Goal: Information Seeking & Learning: Learn about a topic

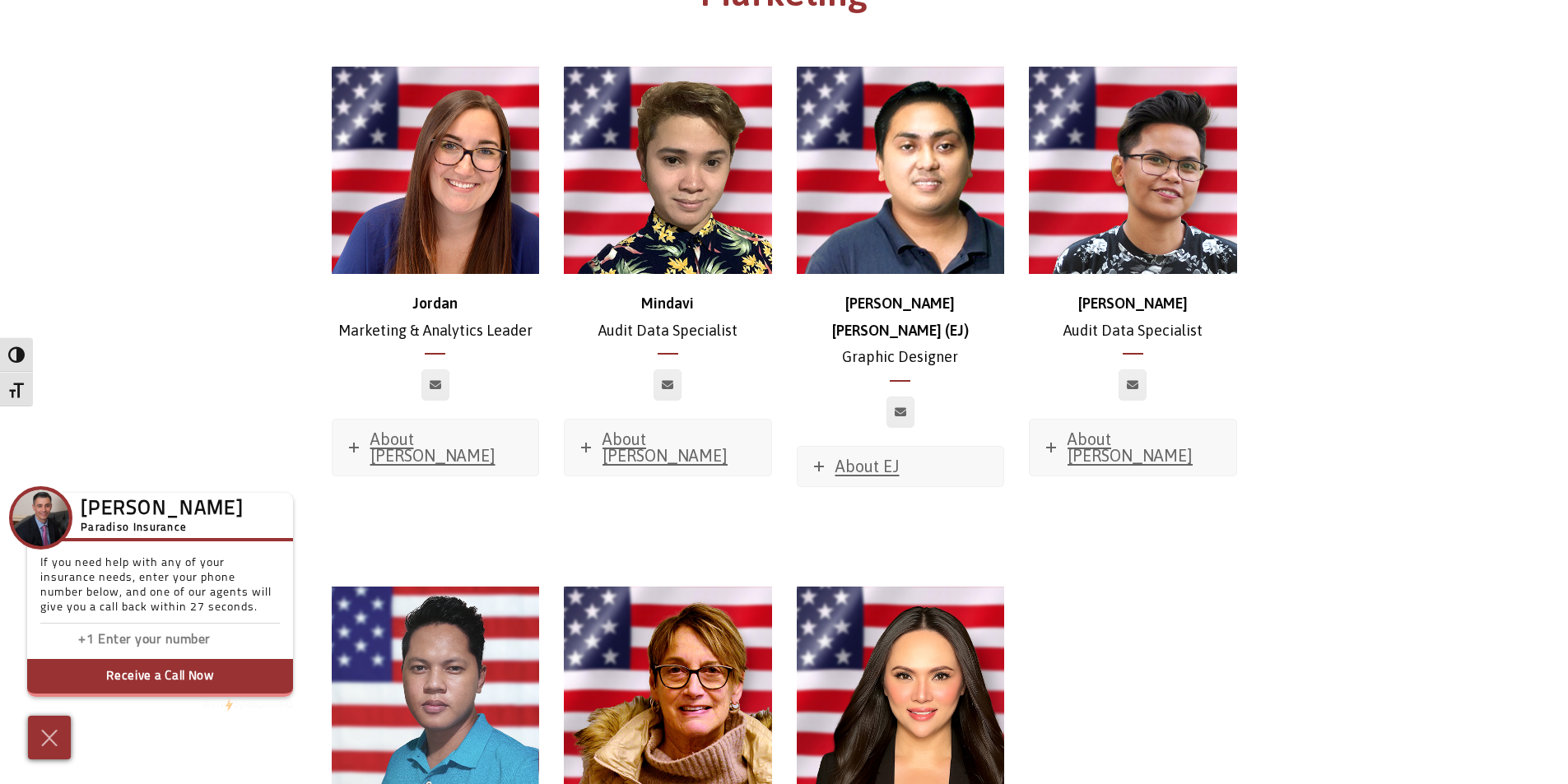
scroll to position [8305, 0]
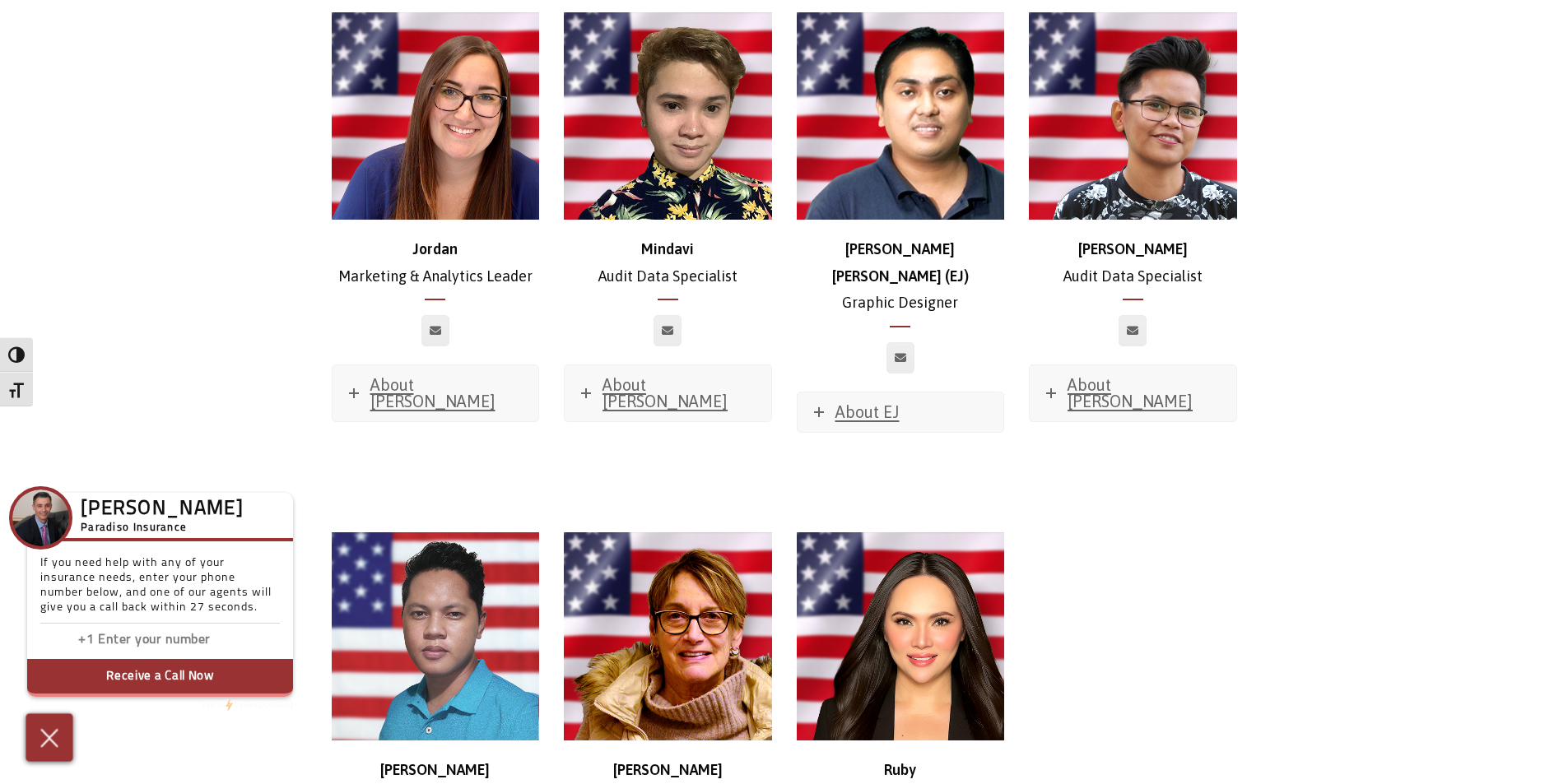
click at [45, 743] on img at bounding box center [49, 737] width 27 height 29
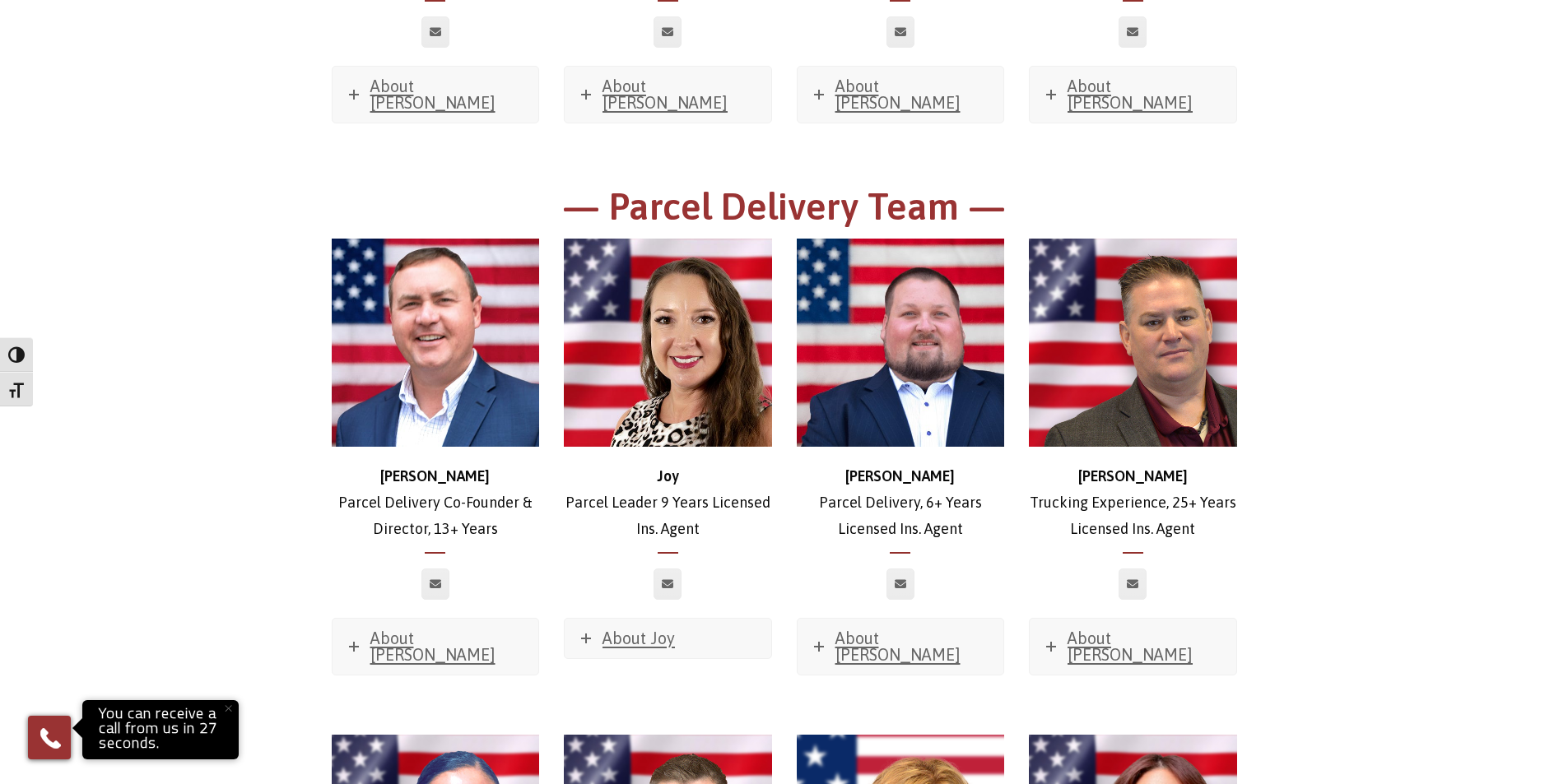
scroll to position [2323, 0]
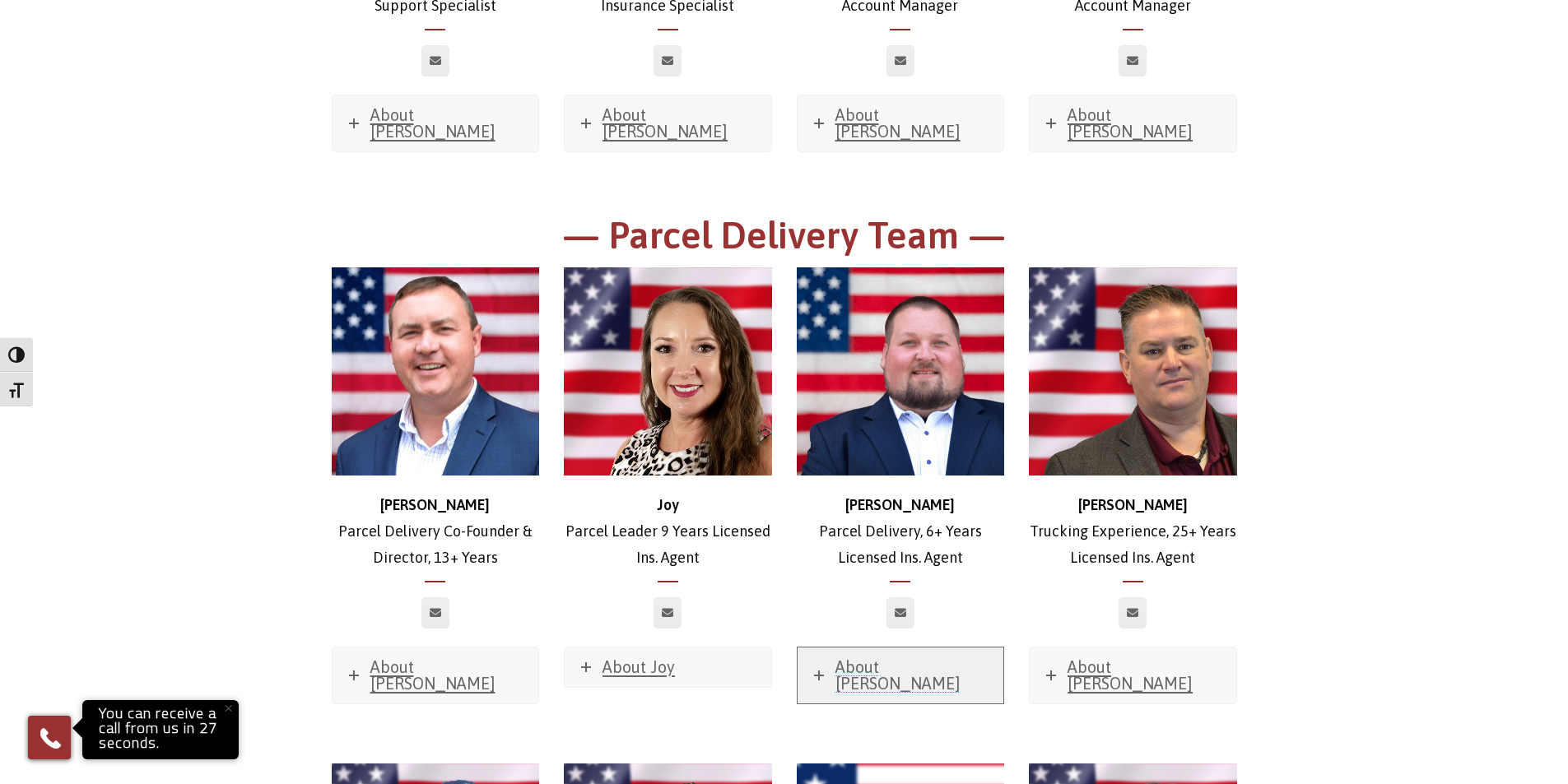
click at [866, 657] on span "About Stephen" at bounding box center [898, 675] width 125 height 35
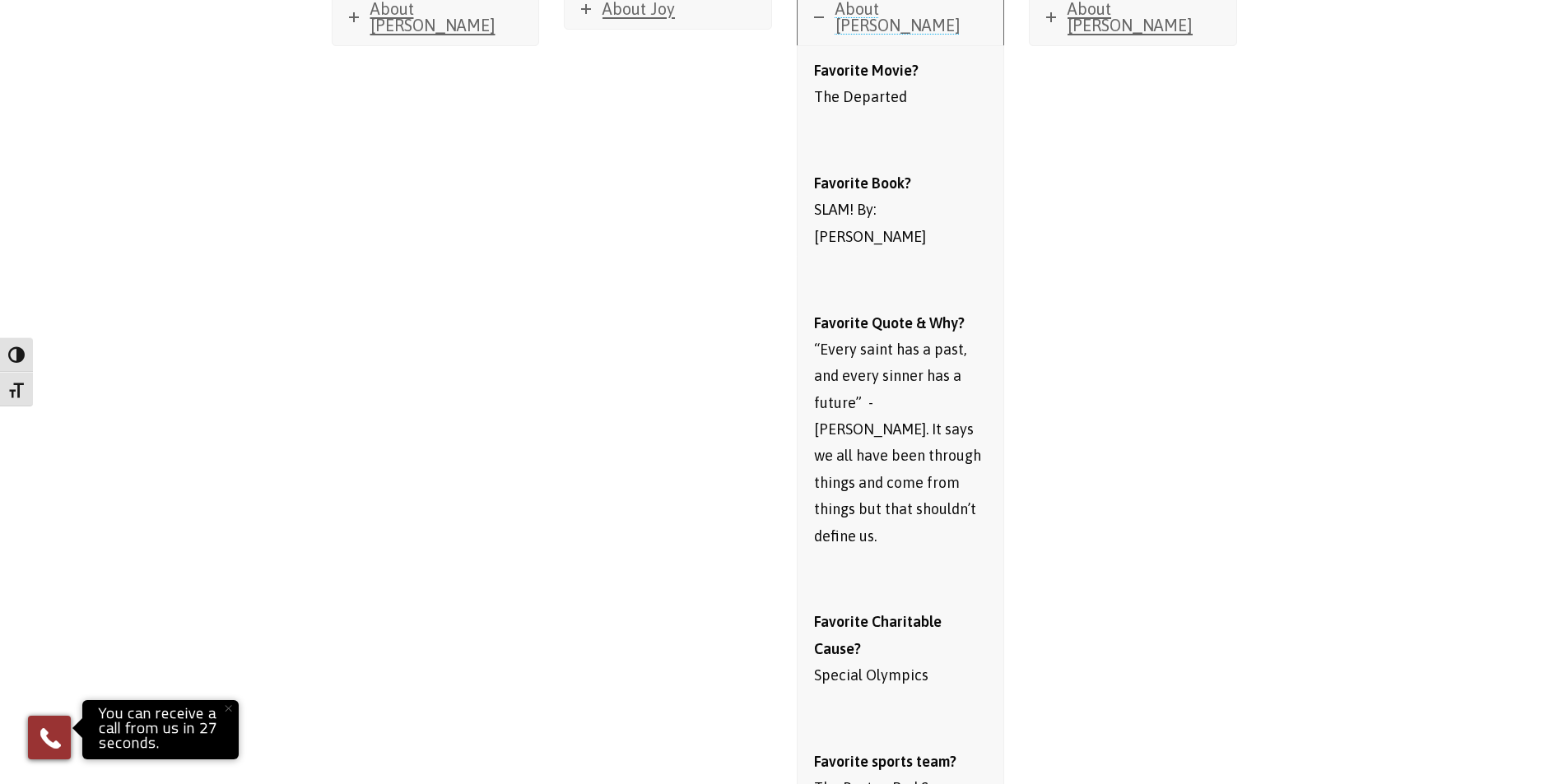
scroll to position [2488, 0]
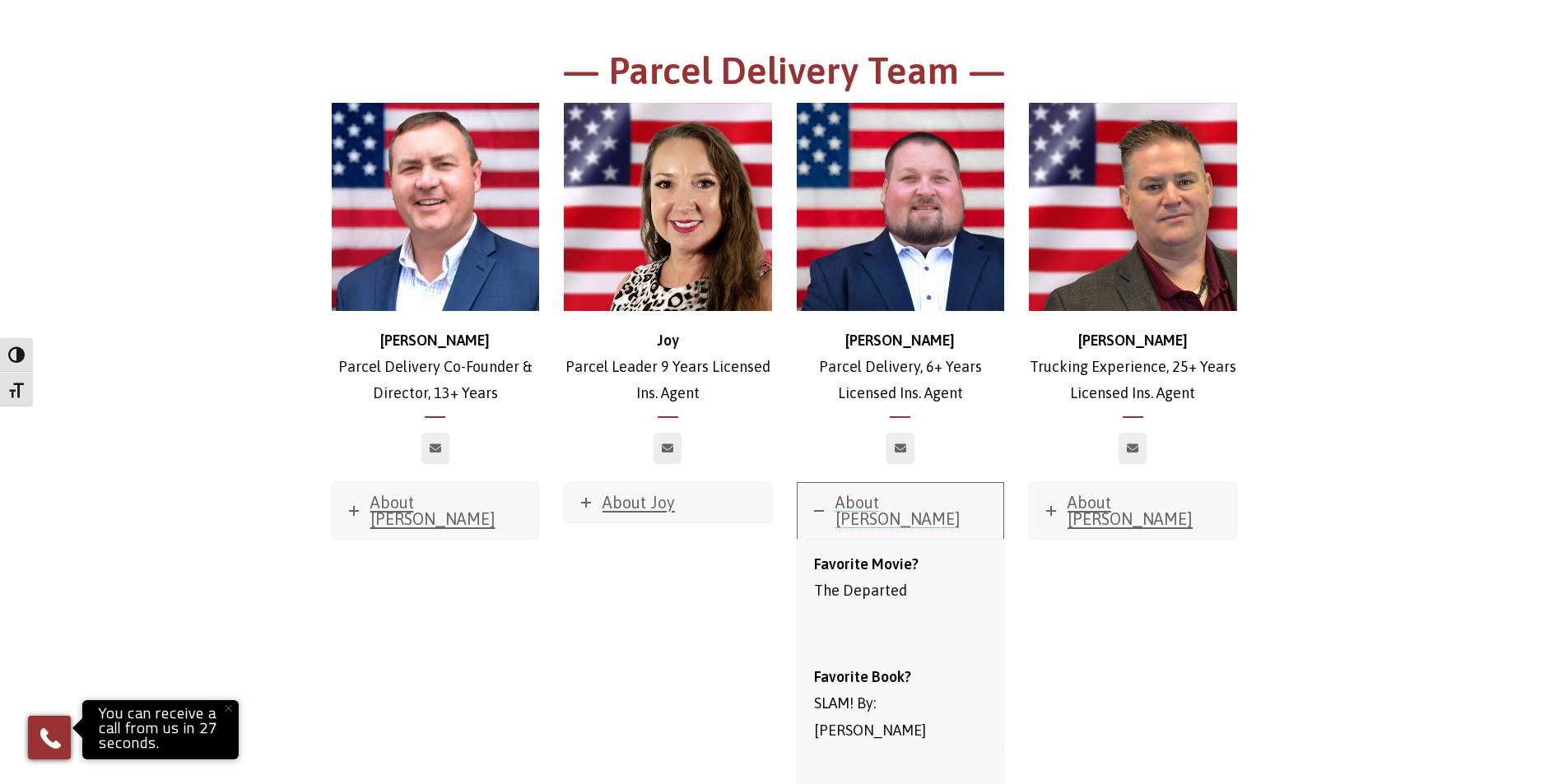
click at [814, 506] on icon at bounding box center [819, 511] width 10 height 10
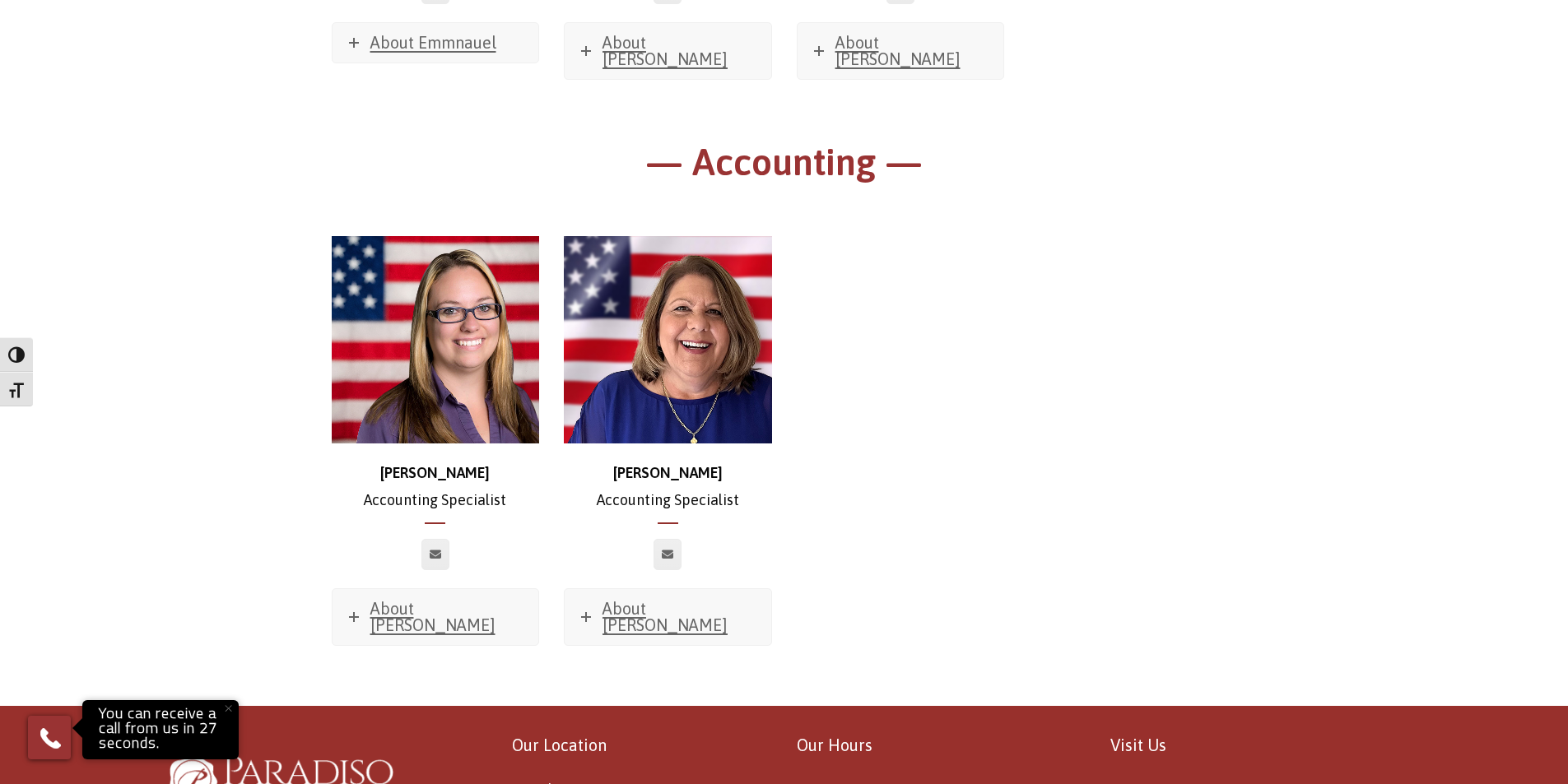
scroll to position [9115, 0]
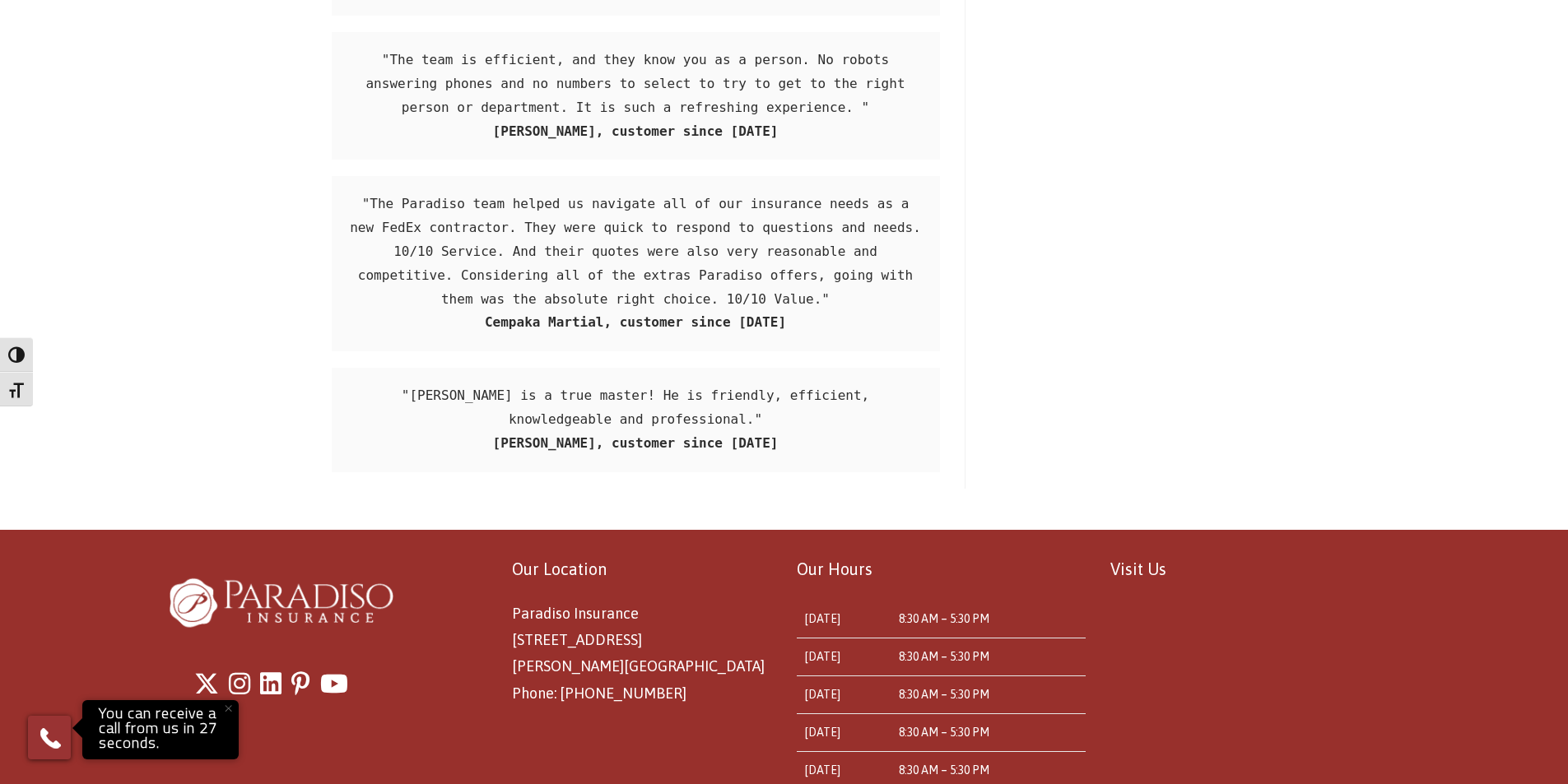
scroll to position [10190, 0]
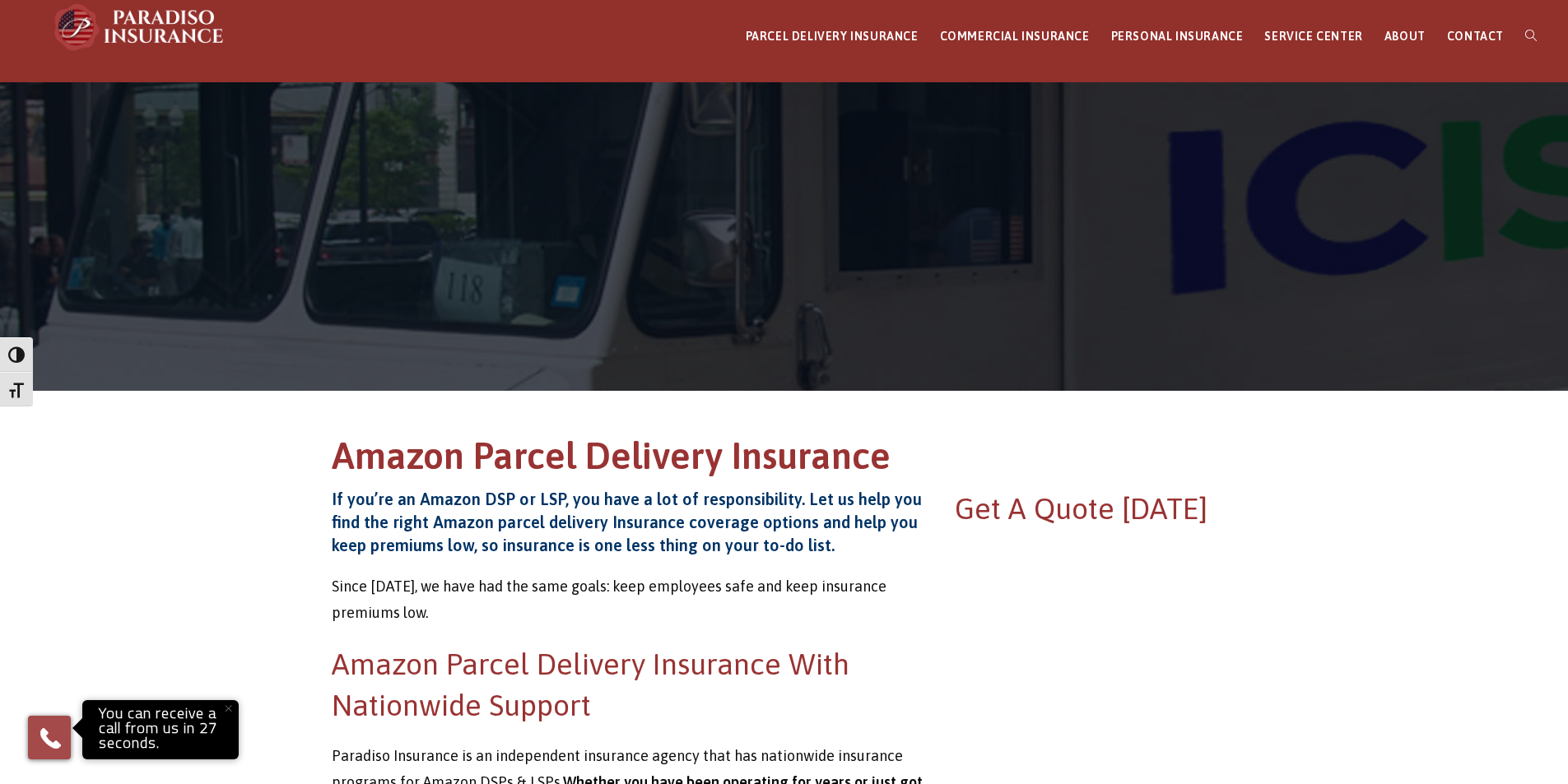
scroll to position [165, 0]
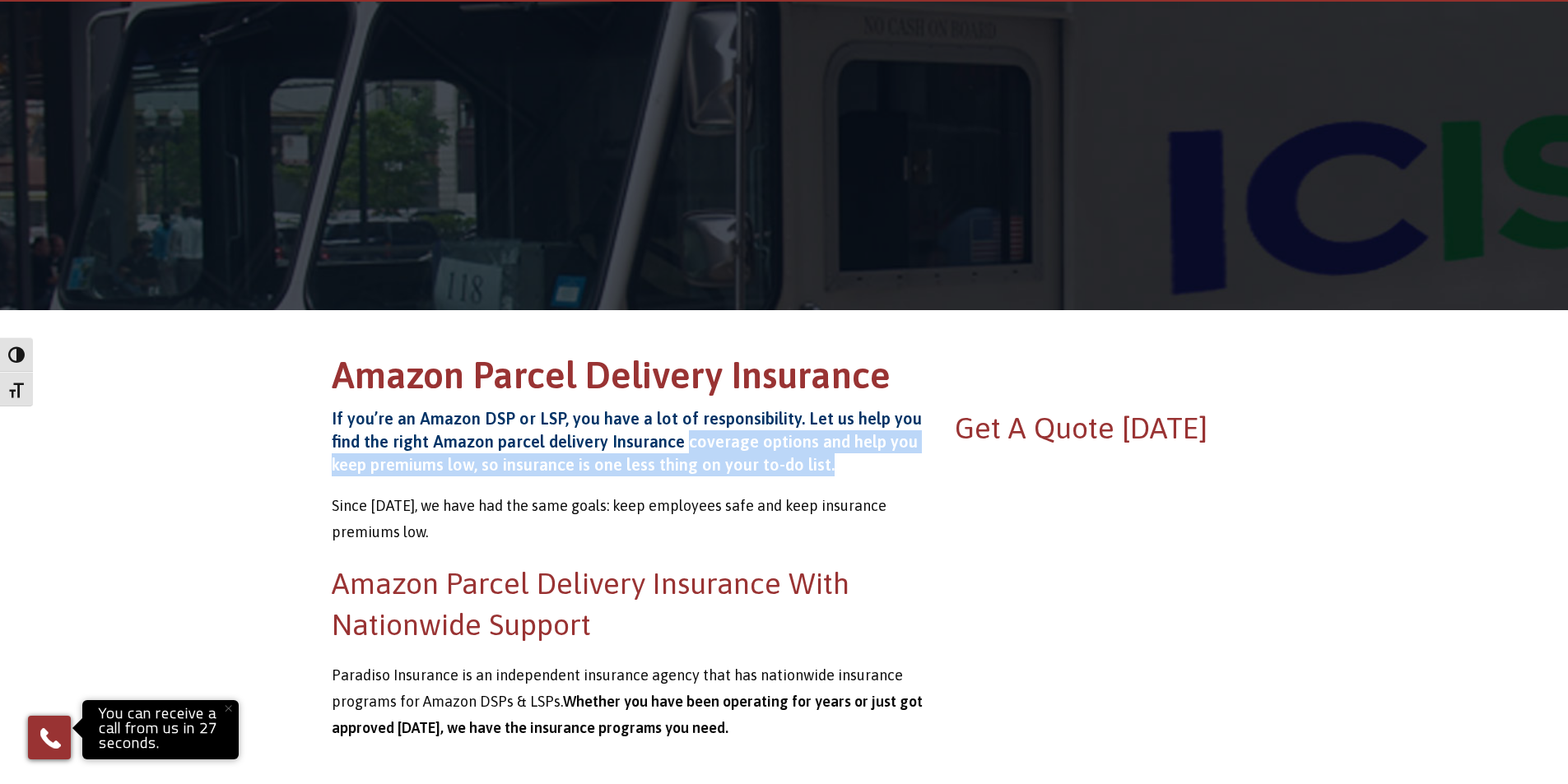
drag, startPoint x: 679, startPoint y: 444, endPoint x: 844, endPoint y: 470, distance: 167.0
click at [844, 470] on h4 "If you’re an Amazon DSP or LSP, you have a lot of responsibility. Let us help y…" at bounding box center [629, 442] width 595 height 69
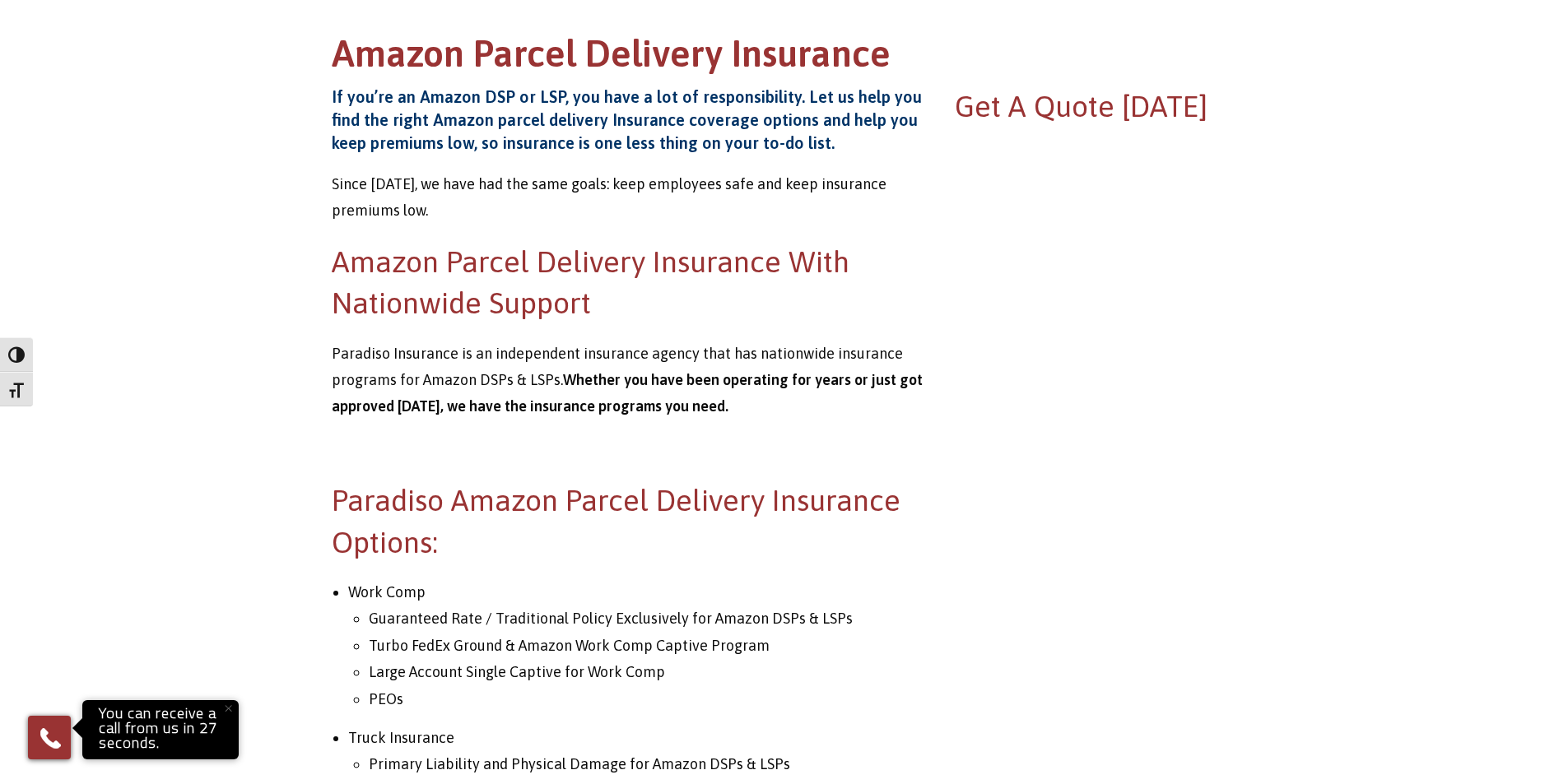
scroll to position [0, 0]
